Goal: Information Seeking & Learning: Learn about a topic

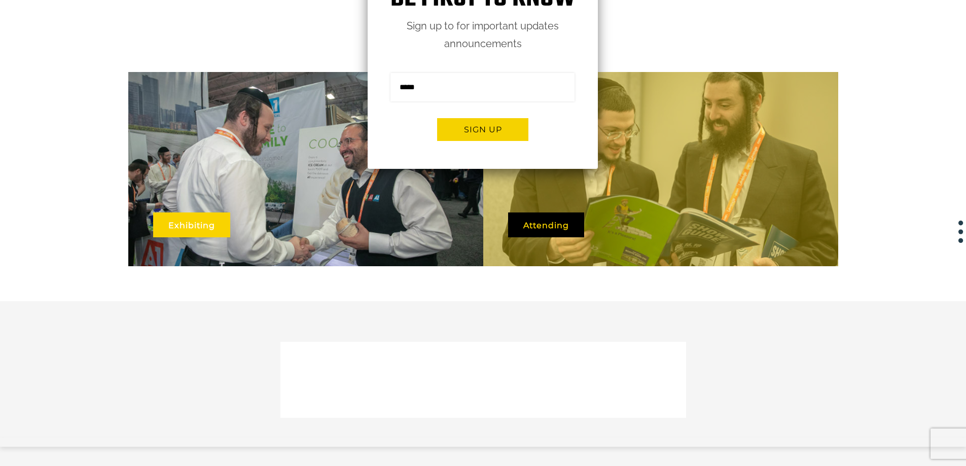
scroll to position [270, 0]
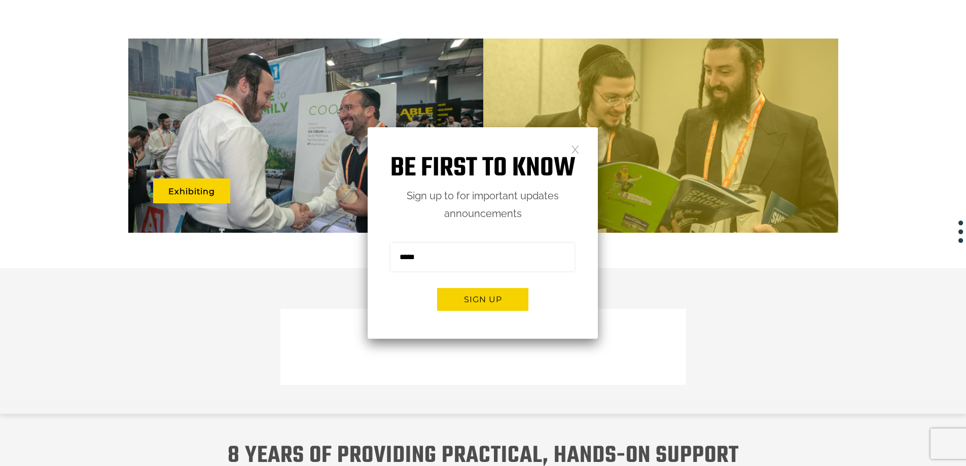
click at [574, 148] on link at bounding box center [575, 149] width 9 height 9
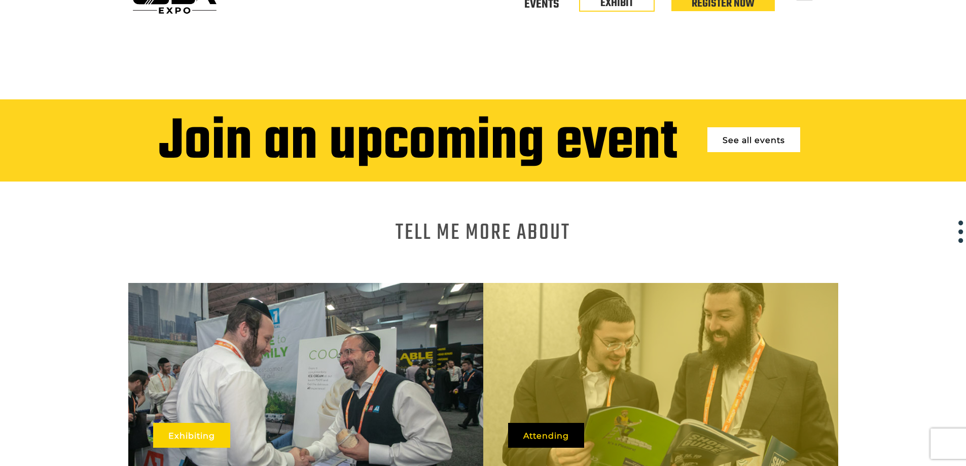
scroll to position [0, 0]
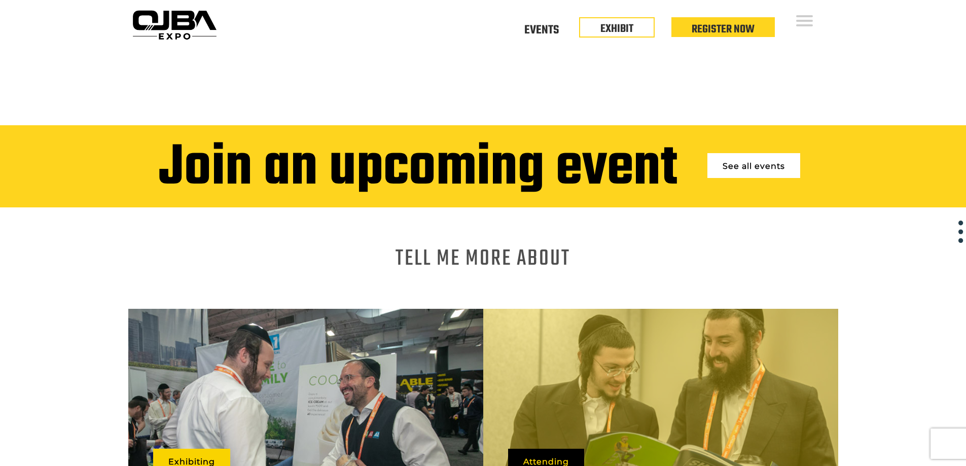
click at [780, 162] on link "See all events" at bounding box center [753, 165] width 93 height 25
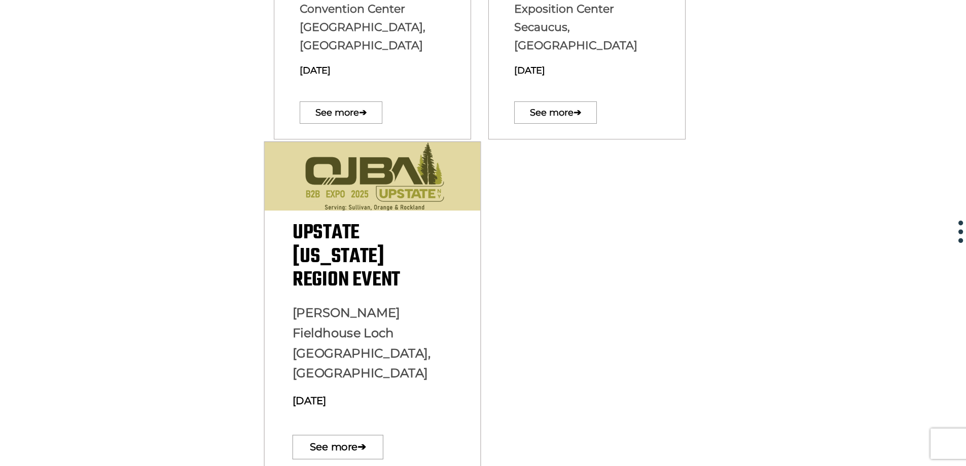
click at [422, 251] on p "Upstate New York Region Event" at bounding box center [372, 257] width 160 height 70
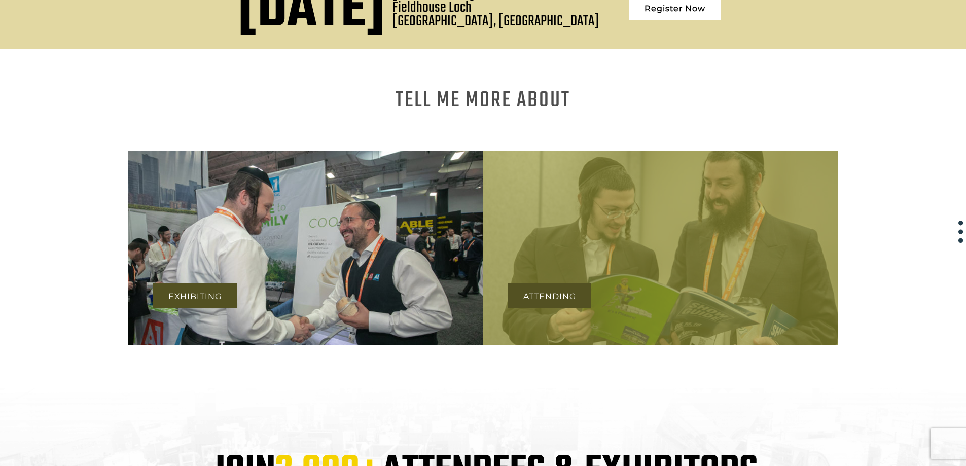
scroll to position [601, 0]
